Goal: Transaction & Acquisition: Purchase product/service

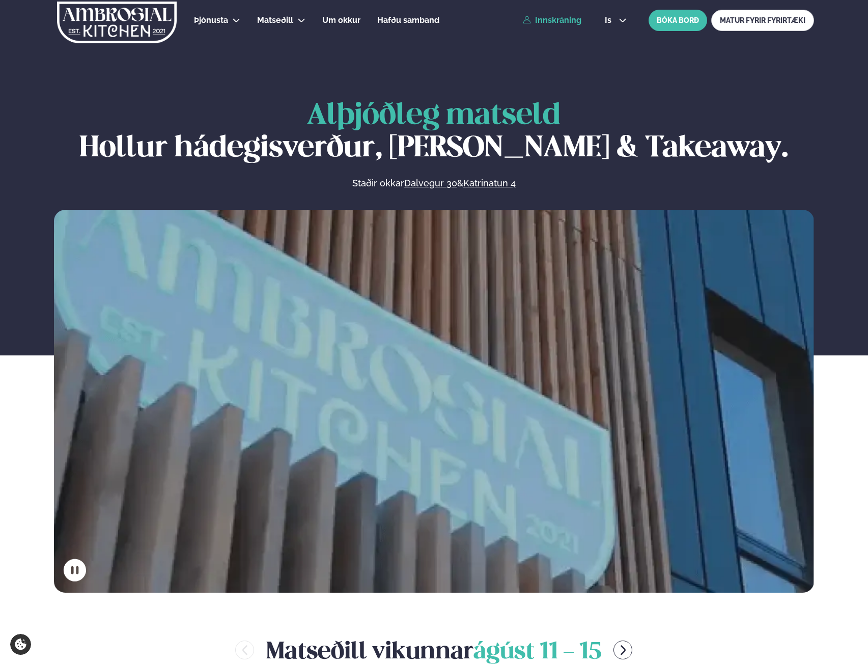
click at [563, 19] on link "Innskráning" at bounding box center [552, 20] width 59 height 9
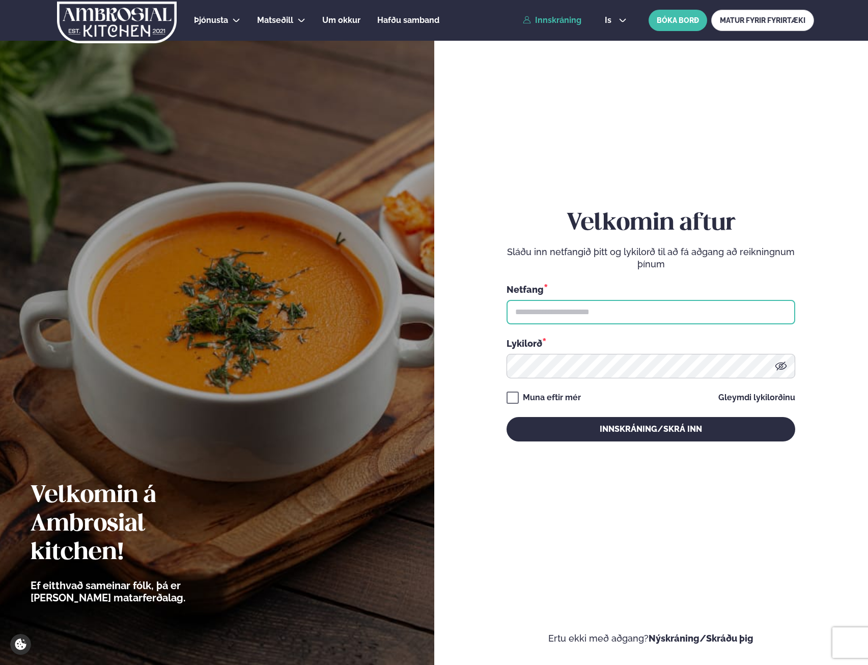
type input "**********"
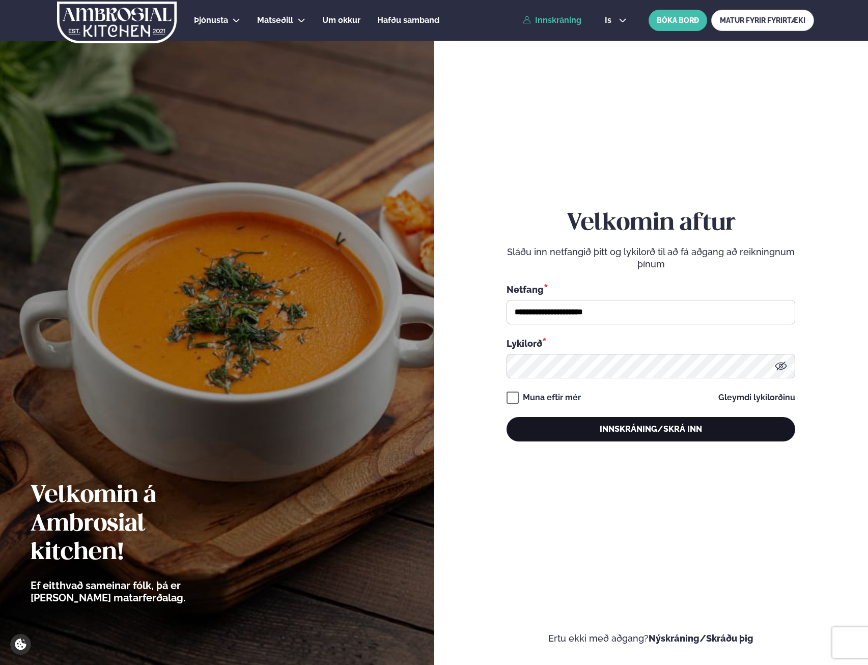
click at [594, 433] on button "Innskráning/Skrá inn" at bounding box center [650, 429] width 289 height 24
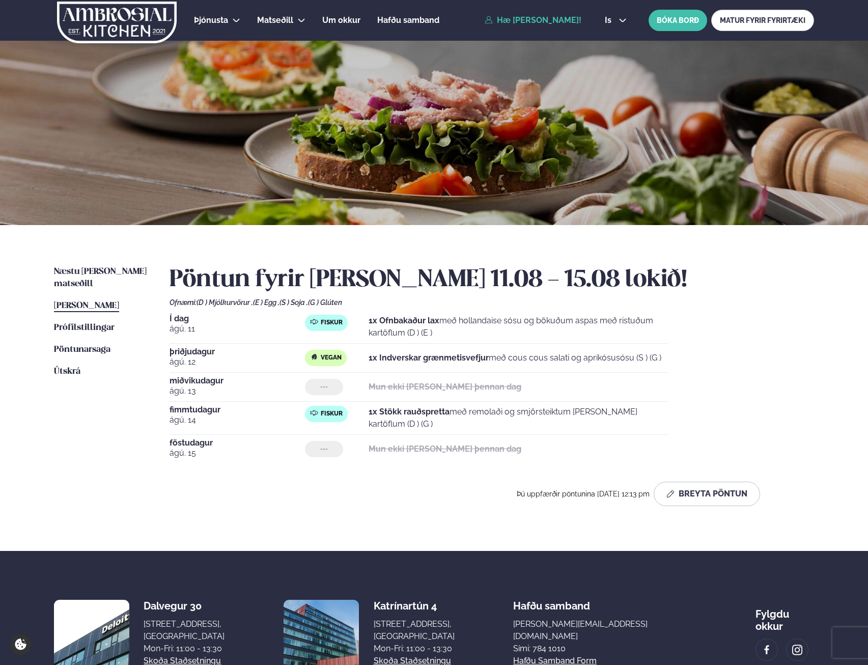
click at [103, 278] on ul "Næstu [PERSON_NAME] matseðill Næsta vika [PERSON_NAME] matseðill [PERSON_NAME] …" at bounding box center [101, 390] width 95 height 248
click at [103, 270] on span "Næstu [PERSON_NAME] matseðill" at bounding box center [100, 277] width 93 height 21
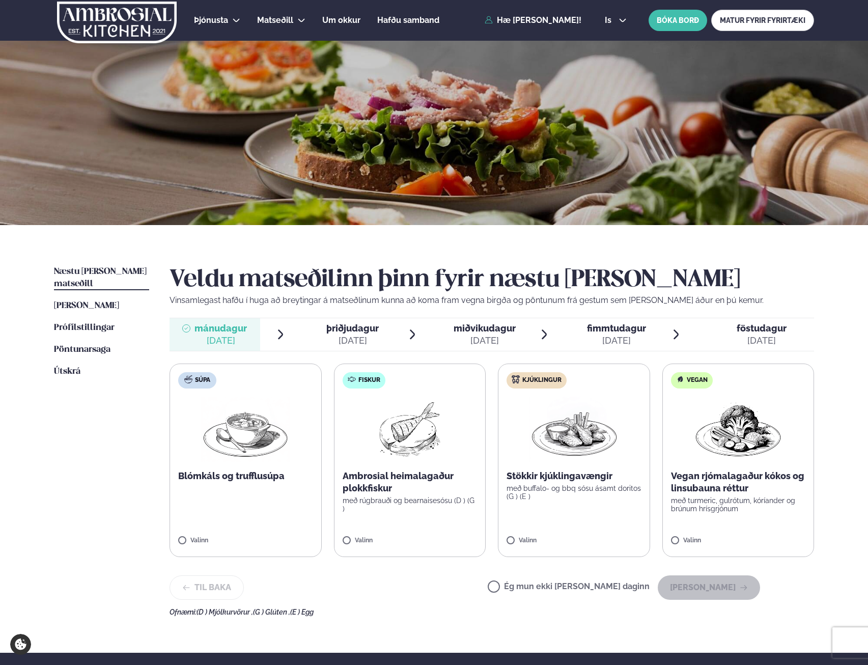
click at [449, 441] on label "Fiskur Ambrosial heimalagaður plokkfiskur með rúgbrauði og bearnaisesósu (D ) (…" at bounding box center [410, 459] width 152 height 193
click at [711, 588] on button "[PERSON_NAME]" at bounding box center [708, 587] width 102 height 24
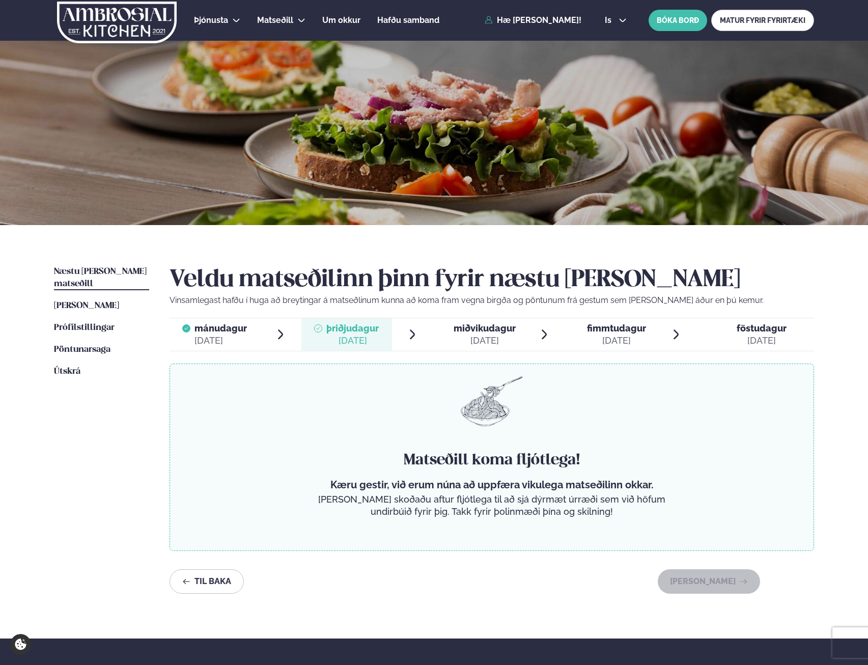
click at [468, 332] on span "miðvikudagur" at bounding box center [484, 328] width 62 height 11
click at [627, 335] on div "[DATE]" at bounding box center [616, 340] width 59 height 12
click at [769, 328] on span "föstudagur" at bounding box center [761, 328] width 50 height 11
click at [203, 332] on span "mánudagur" at bounding box center [220, 328] width 52 height 11
